Goal: Transaction & Acquisition: Purchase product/service

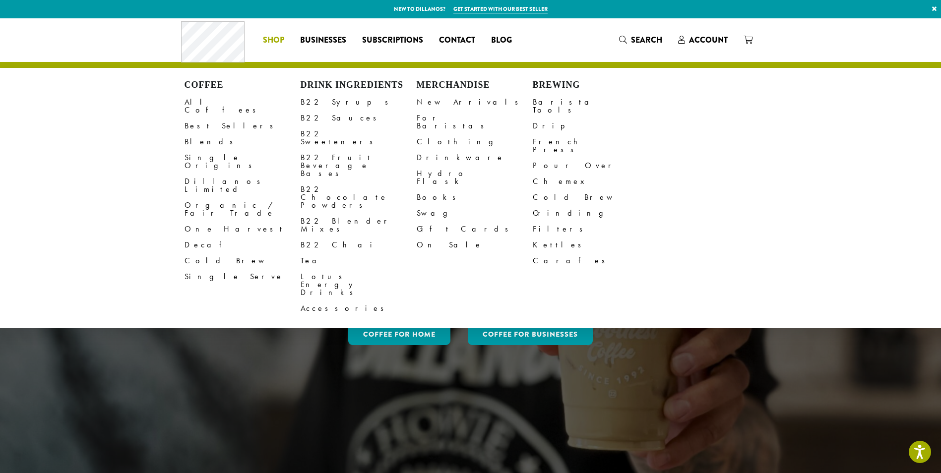
click at [281, 36] on span "Shop" at bounding box center [273, 40] width 21 height 12
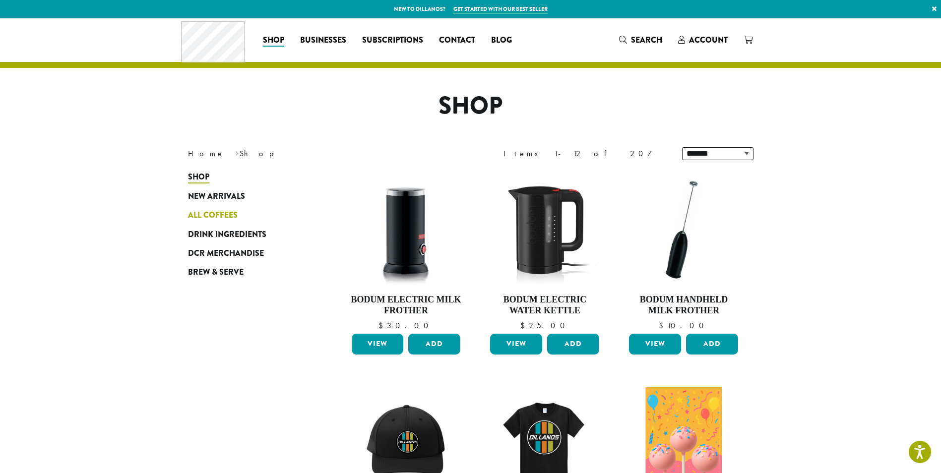
click at [229, 212] on span "All Coffees" at bounding box center [213, 215] width 50 height 12
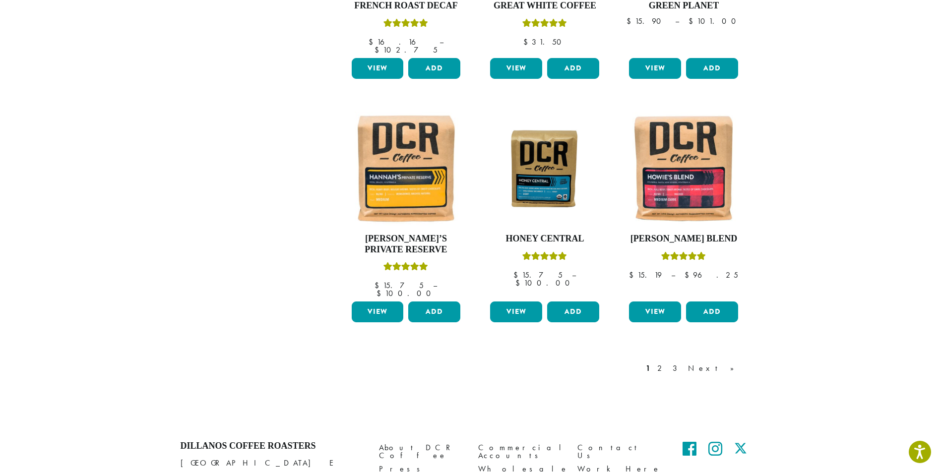
scroll to position [808, 0]
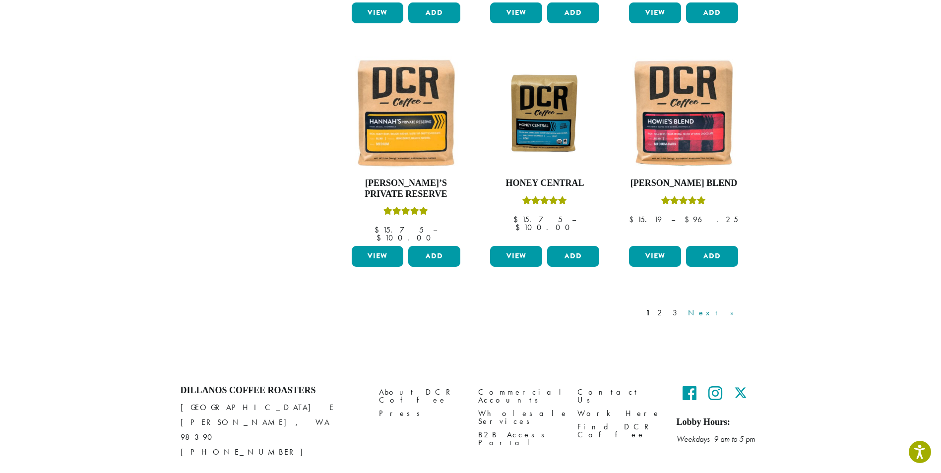
click at [729, 307] on link "Next »" at bounding box center [714, 313] width 57 height 12
